Goal: Task Accomplishment & Management: Manage account settings

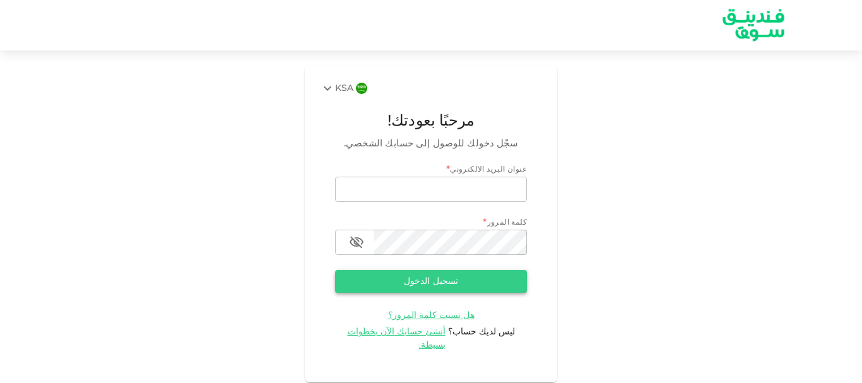
type input "[EMAIL_ADDRESS][DOMAIN_NAME]"
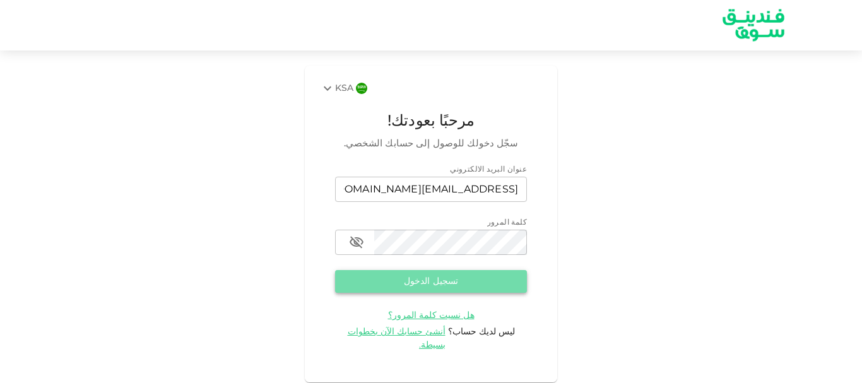
click at [429, 273] on button "تسجيل الدخول" at bounding box center [431, 281] width 192 height 23
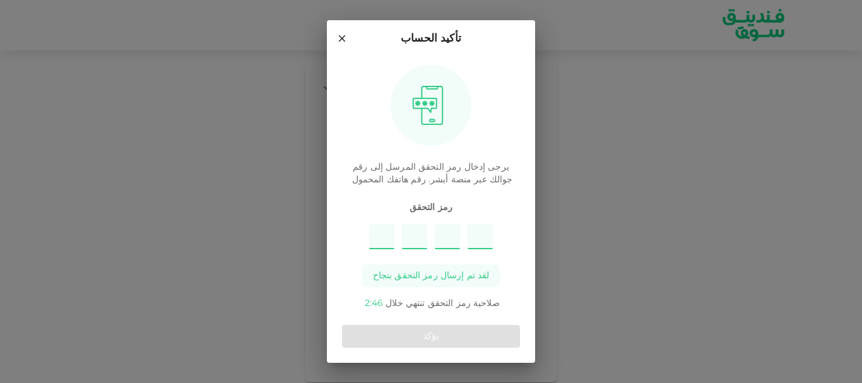
type input "6"
type input "5"
type input "3"
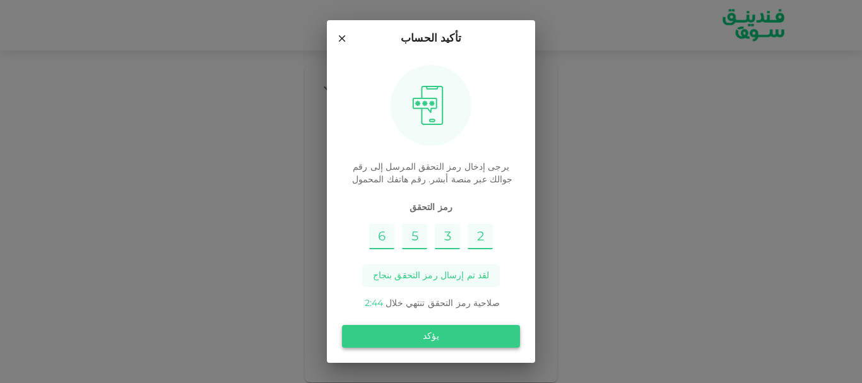
type input "2"
click at [437, 334] on button "يؤكد" at bounding box center [431, 336] width 178 height 23
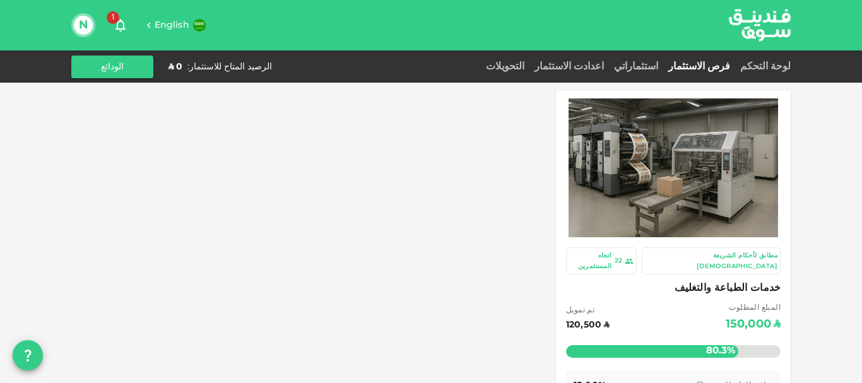
scroll to position [63, 0]
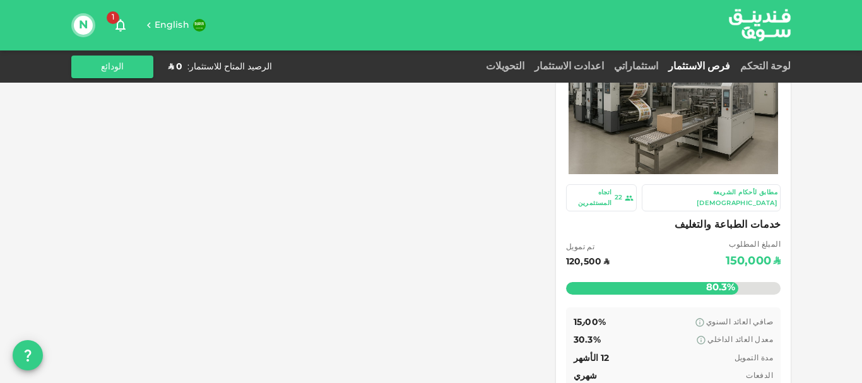
click at [719, 61] on div "فرص الاستثمار" at bounding box center [699, 66] width 72 height 15
click at [717, 65] on link "فرص الاستثمار" at bounding box center [699, 66] width 72 height 9
click at [661, 64] on link "استثماراتي" at bounding box center [636, 66] width 54 height 9
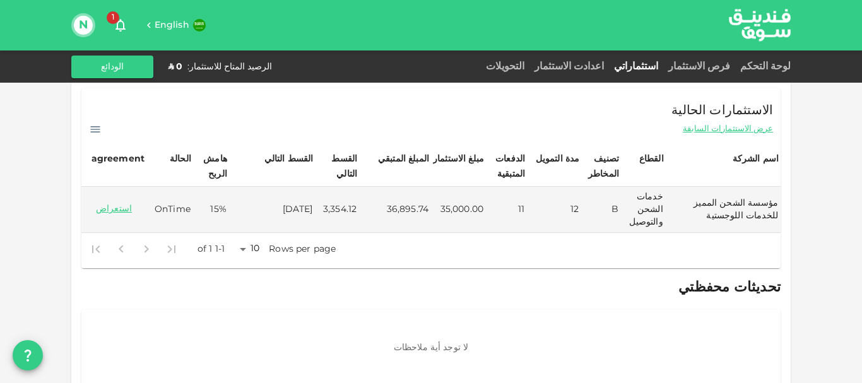
scroll to position [247, 0]
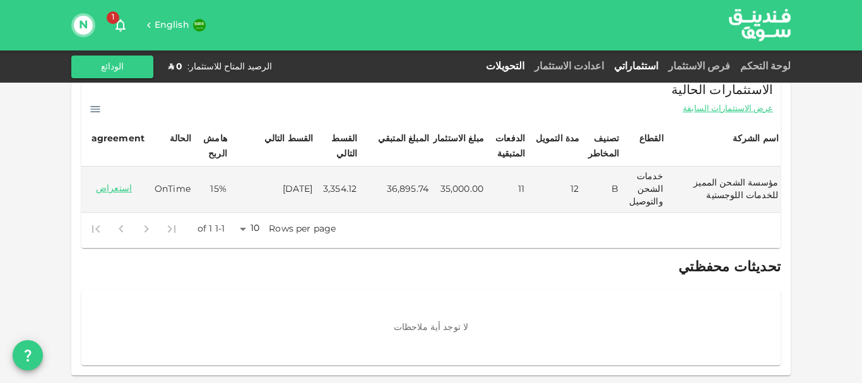
click at [529, 65] on link "التحويلات" at bounding box center [505, 66] width 49 height 9
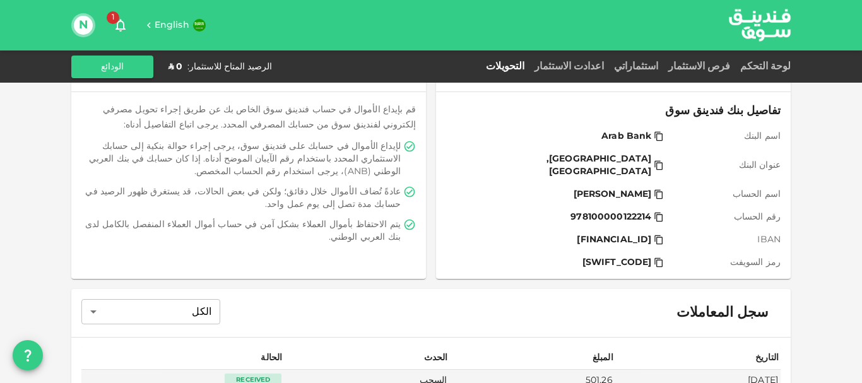
scroll to position [199, 0]
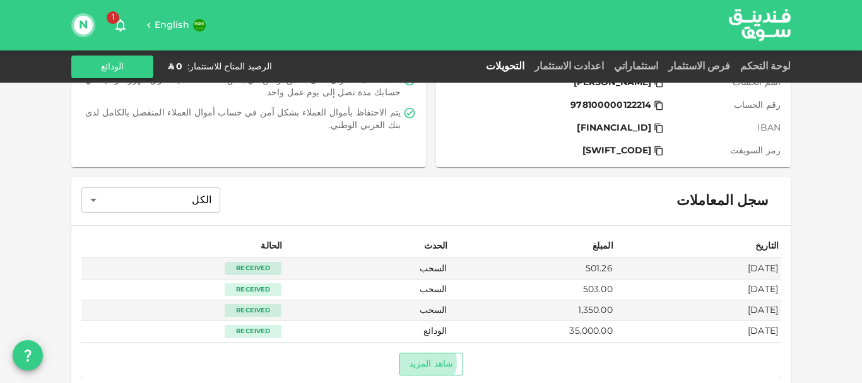
click at [437, 353] on button "شاهد المزيد" at bounding box center [431, 364] width 64 height 23
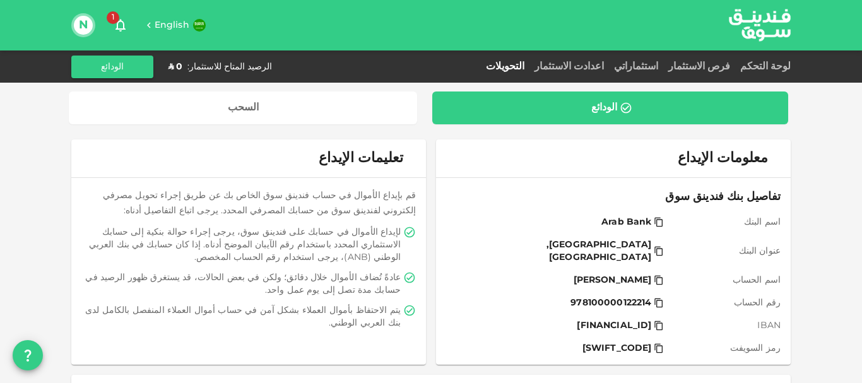
scroll to position [0, 0]
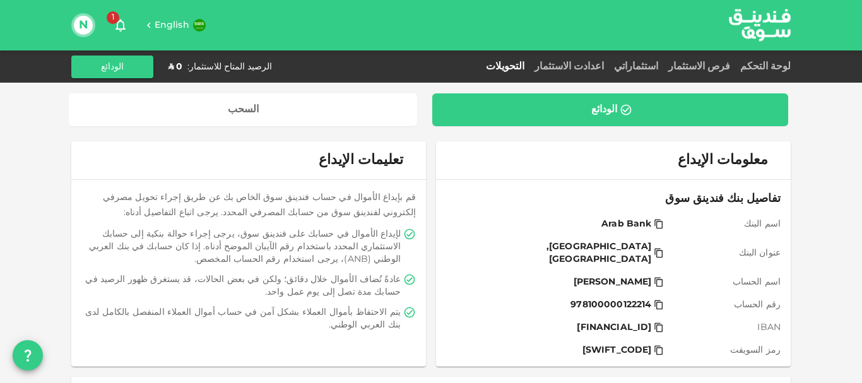
click at [770, 62] on div "لوحة التحكم" at bounding box center [763, 66] width 56 height 15
click at [768, 69] on link "لوحة التحكم" at bounding box center [763, 66] width 56 height 9
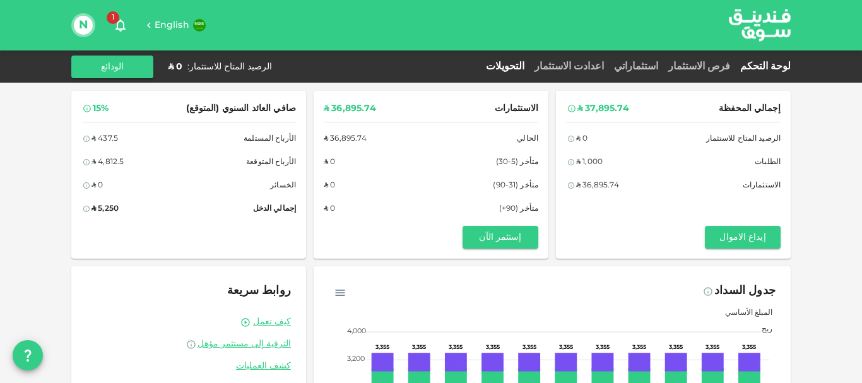
click at [529, 67] on link "التحويلات" at bounding box center [505, 66] width 49 height 9
